Goal: Task Accomplishment & Management: Manage account settings

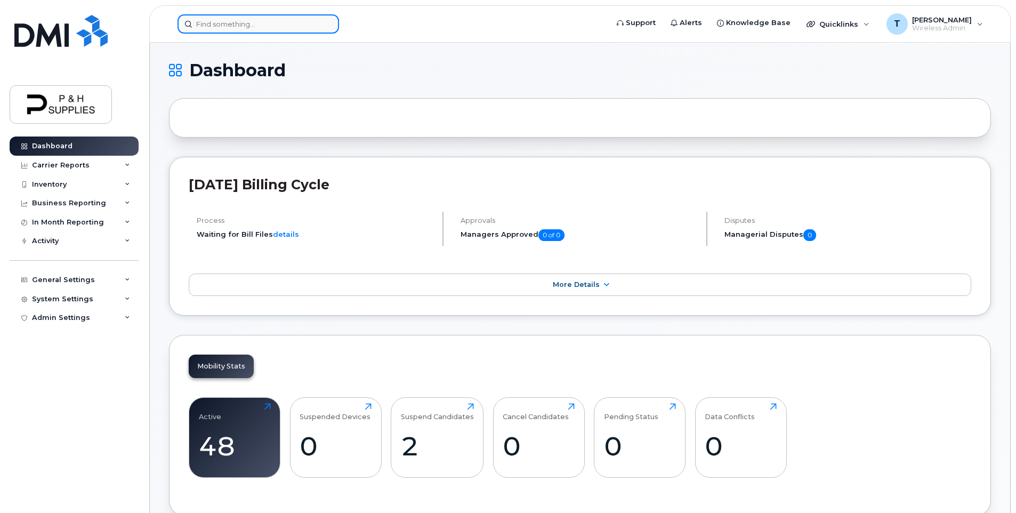
click at [215, 29] on input at bounding box center [259, 23] width 162 height 19
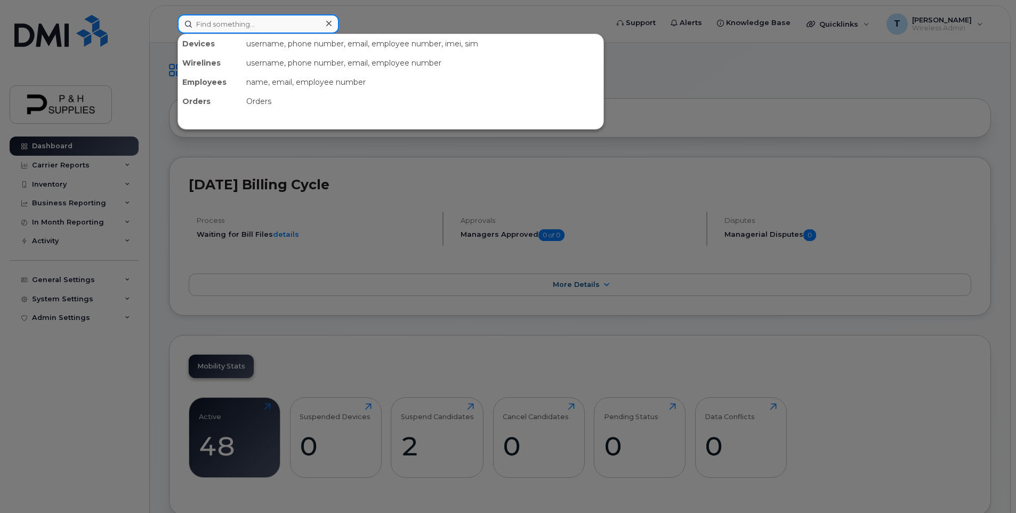
type input "brice"
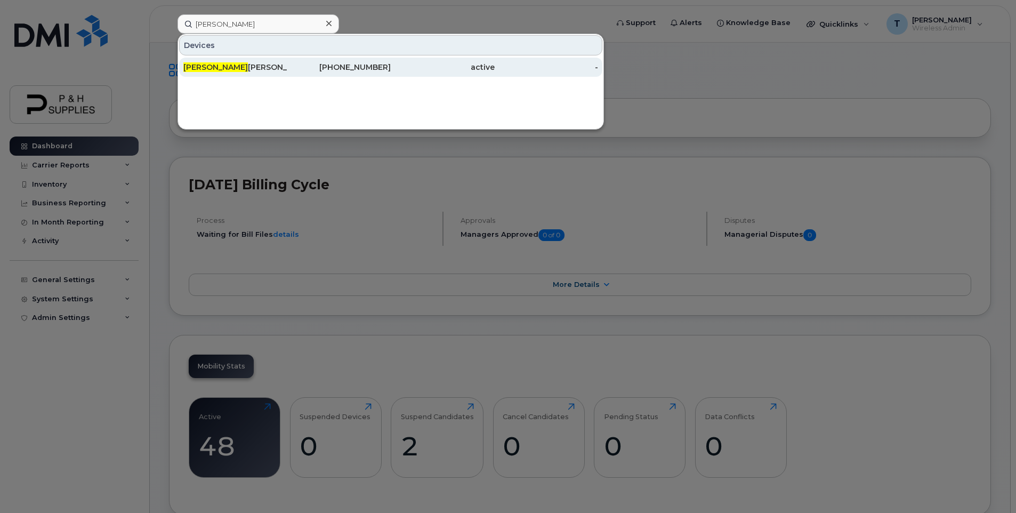
click at [214, 66] on div "Brice Friesen" at bounding box center [235, 67] width 104 height 11
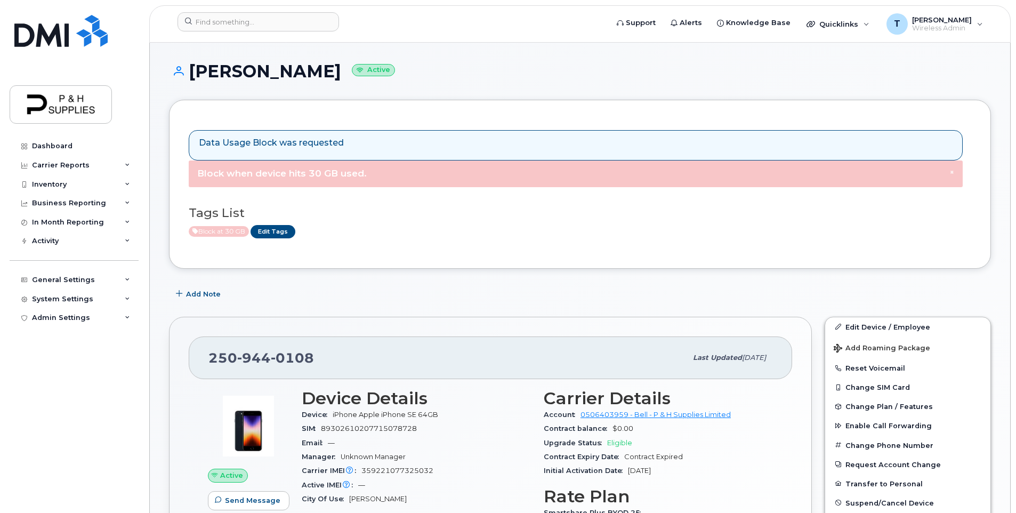
click at [275, 246] on div "Data Usage Block was requested × Block when device hits 30 GB used. Tags List B…" at bounding box center [580, 184] width 783 height 130
click at [280, 228] on link "Edit Tags" at bounding box center [273, 231] width 45 height 13
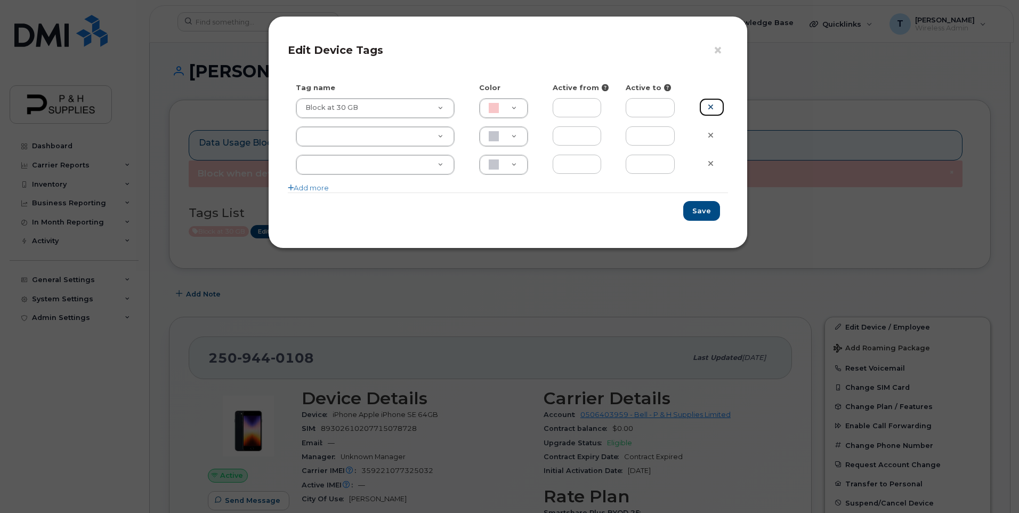
click at [715, 103] on link at bounding box center [711, 107] width 25 height 19
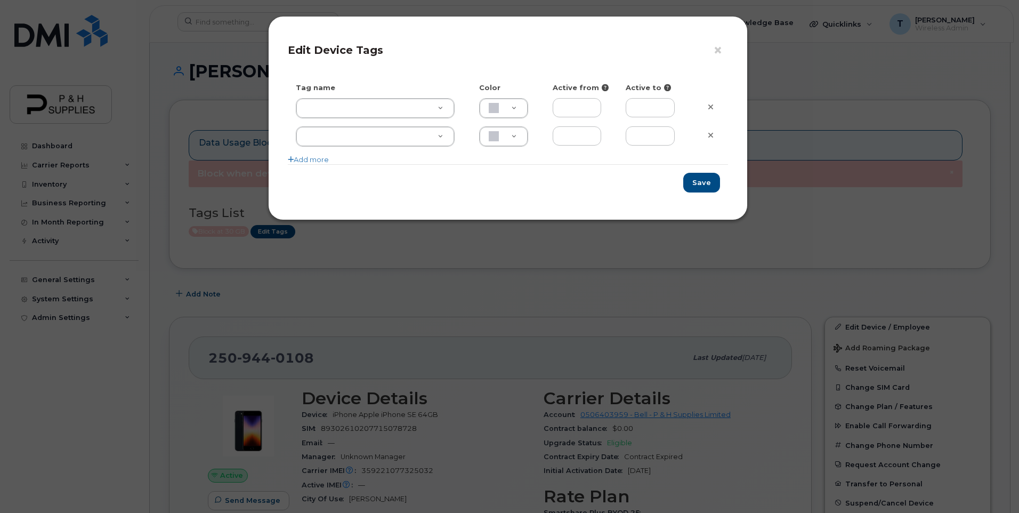
click at [696, 172] on div "Save" at bounding box center [508, 182] width 440 height 36
click at [702, 187] on button "Save" at bounding box center [701, 183] width 37 height 20
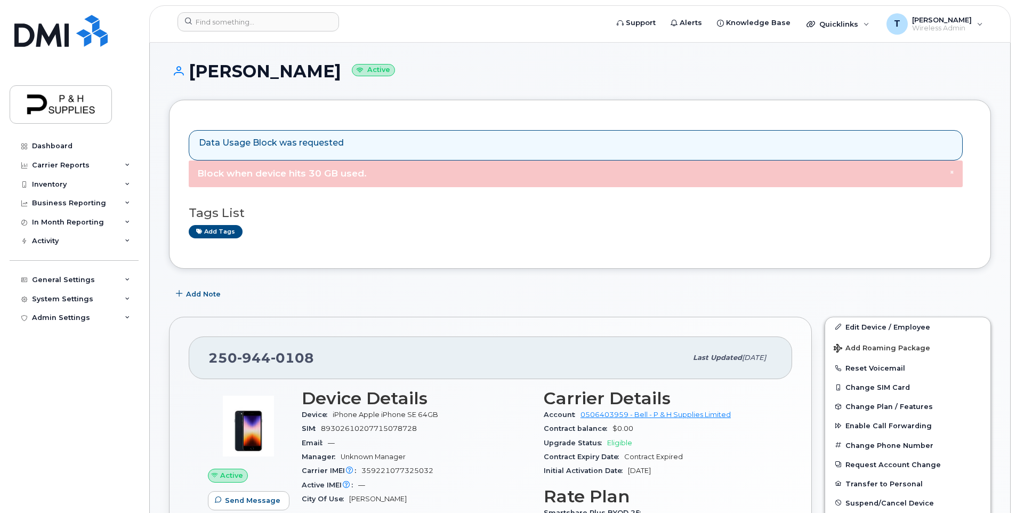
click at [360, 252] on div "Data Usage Block was requested × Block when device hits 30 GB used. Tags List A…" at bounding box center [580, 184] width 822 height 169
